Goal: Task Accomplishment & Management: Manage account settings

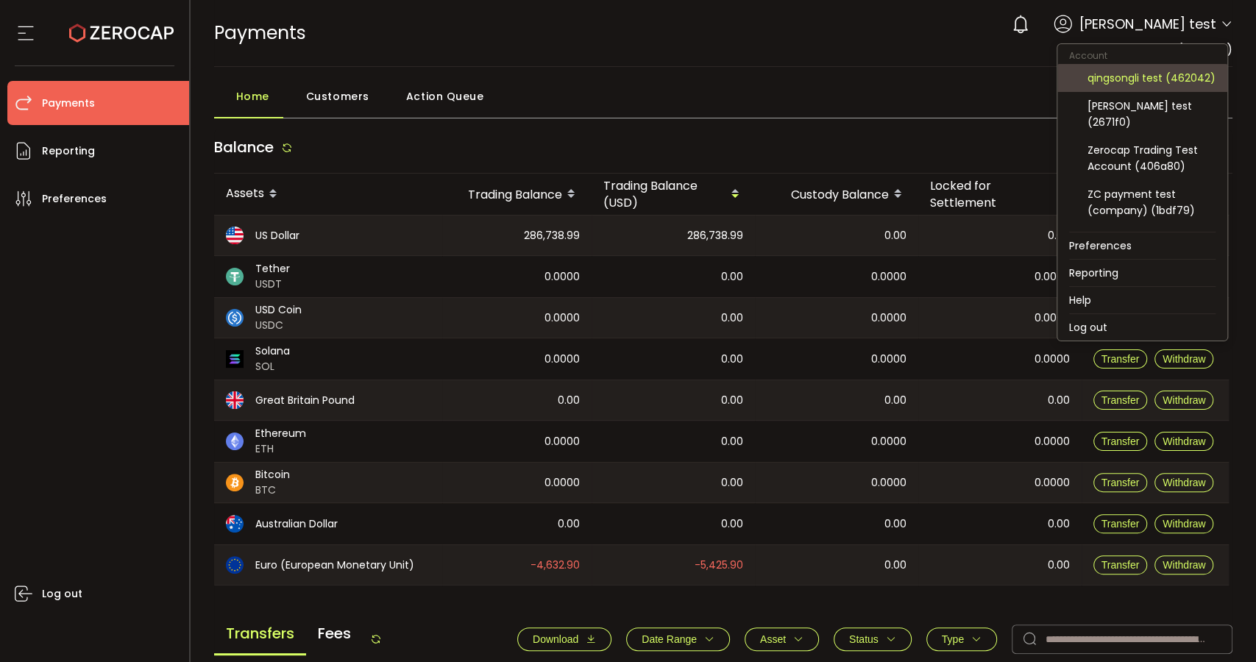
click at [1158, 78] on div "qingsongli test (462042)" at bounding box center [1151, 78] width 128 height 16
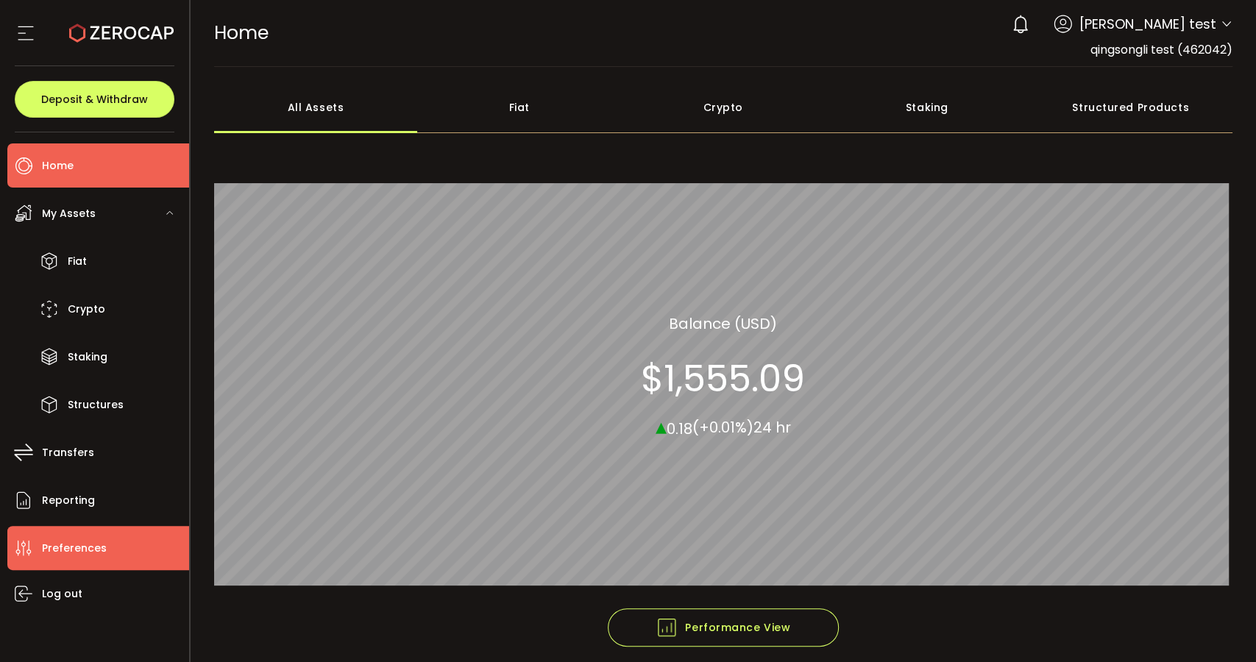
click at [112, 541] on li "Preferences" at bounding box center [98, 548] width 182 height 44
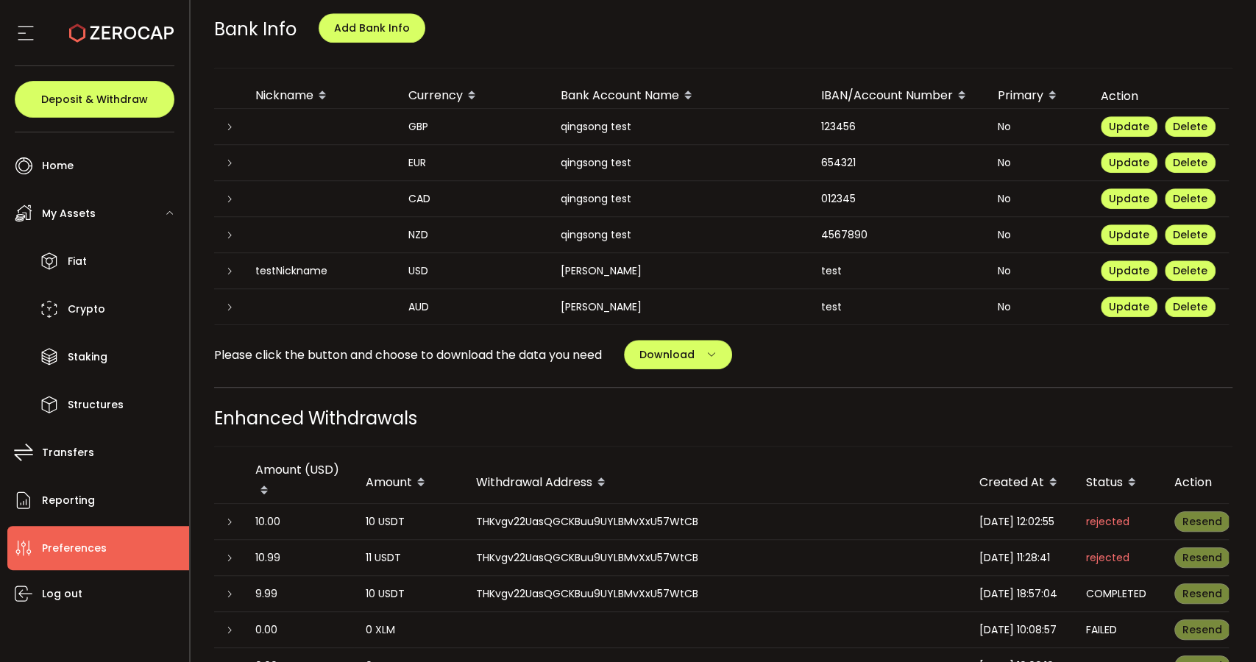
scroll to position [653, 0]
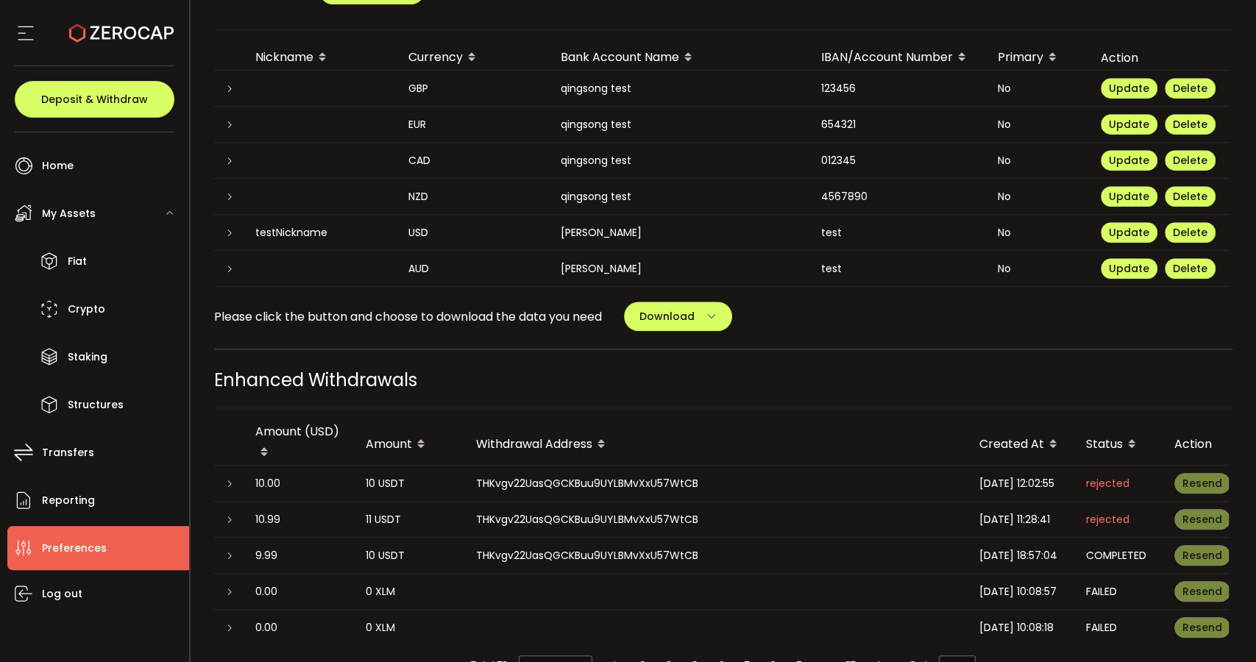
click at [713, 288] on div "My Profile Update Profile First Name Mark Last Name Ma test Login Email [DOMAIN…" at bounding box center [723, 300] width 1019 height 1714
click at [720, 311] on button "Download" at bounding box center [678, 316] width 108 height 29
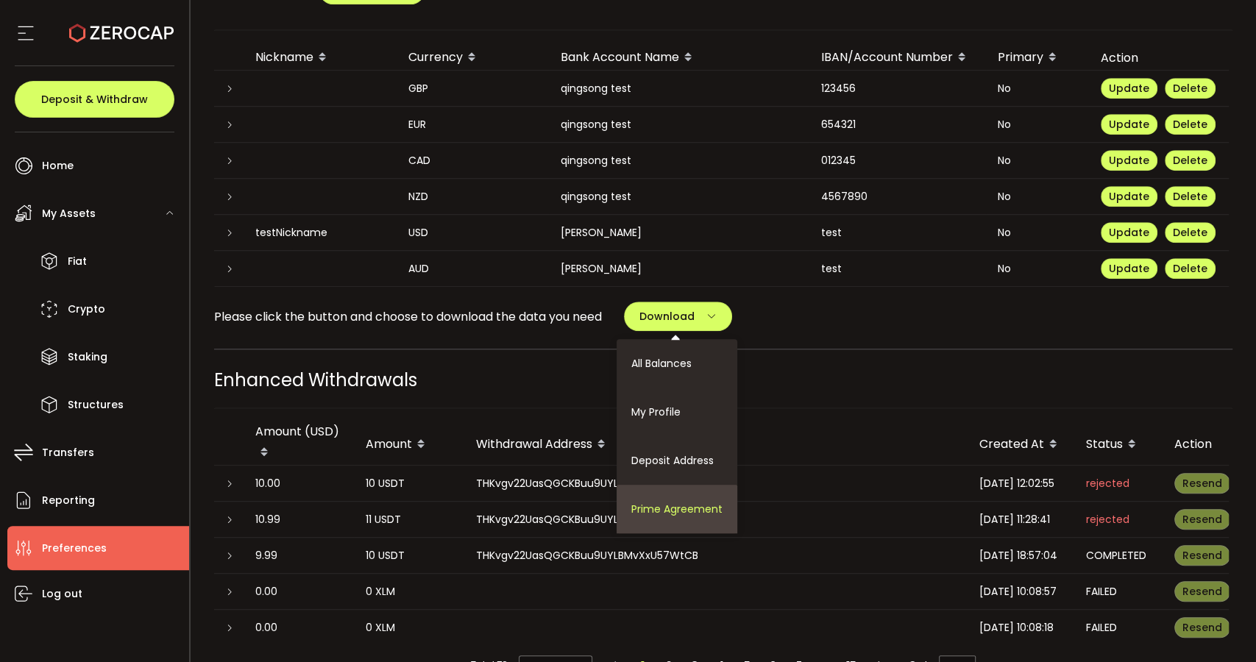
click at [696, 503] on span "Prime Agreement" at bounding box center [676, 509] width 91 height 15
